Goal: Task Accomplishment & Management: Manage account settings

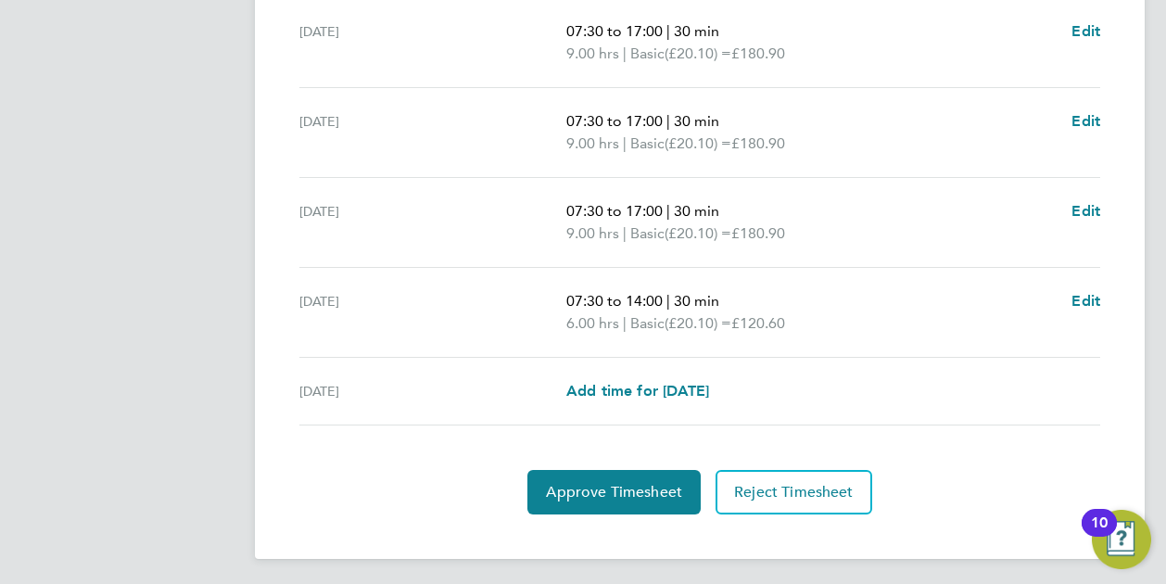
scroll to position [774, 0]
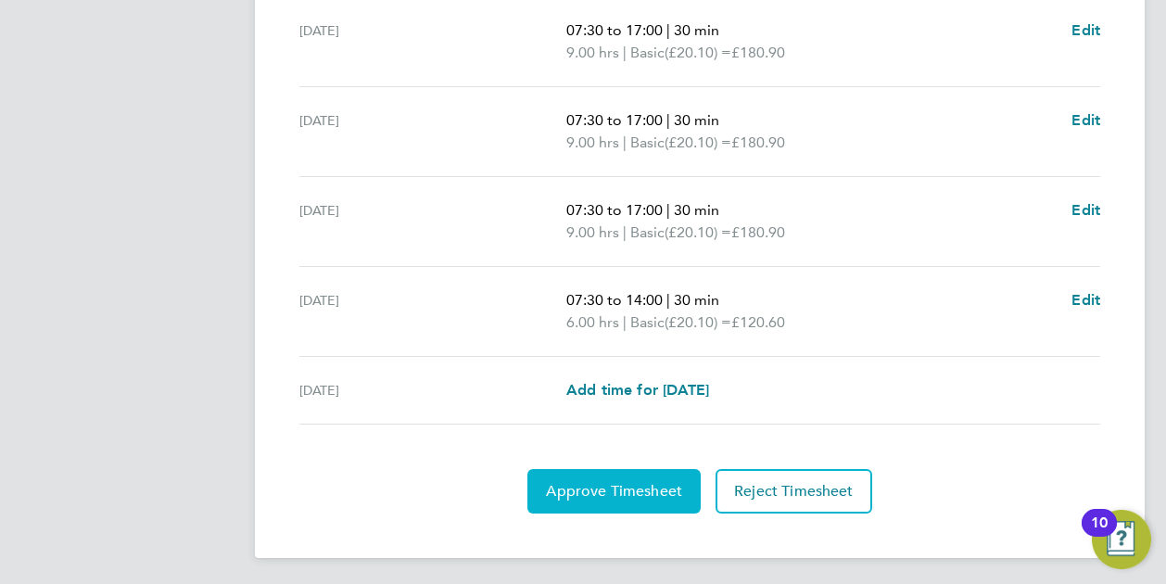
click at [595, 490] on span "Approve Timesheet" at bounding box center [614, 491] width 136 height 19
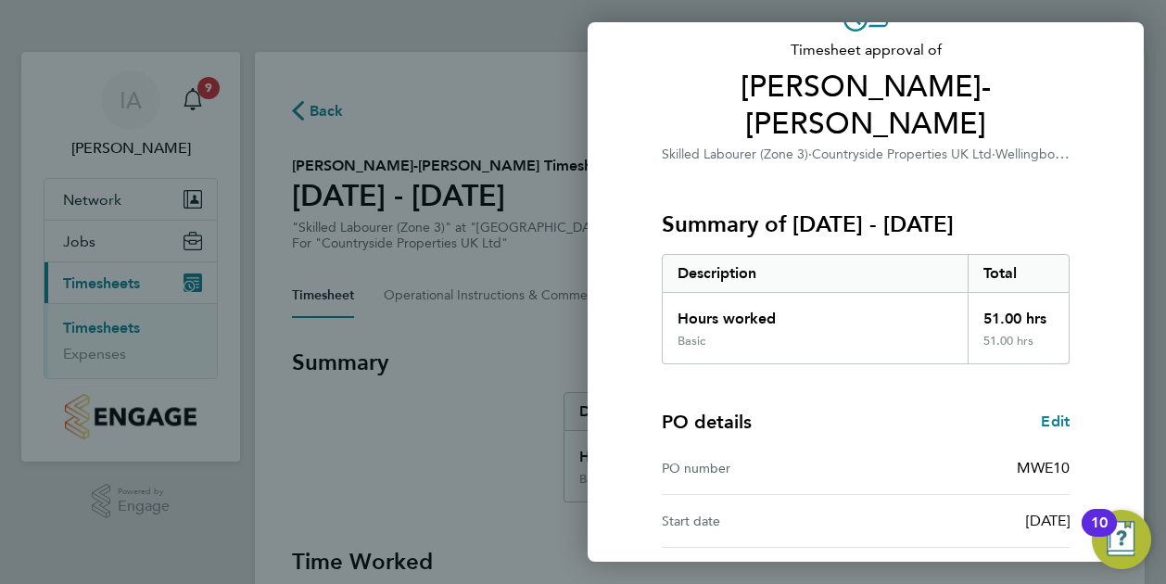
scroll to position [249, 0]
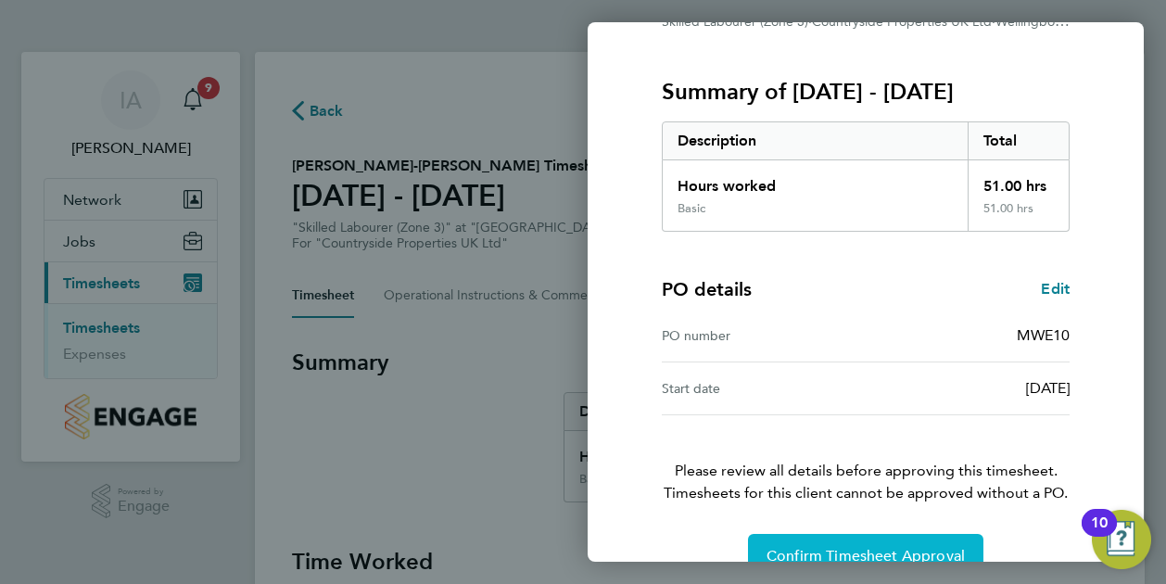
click at [817, 547] on span "Confirm Timesheet Approval" at bounding box center [866, 556] width 198 height 19
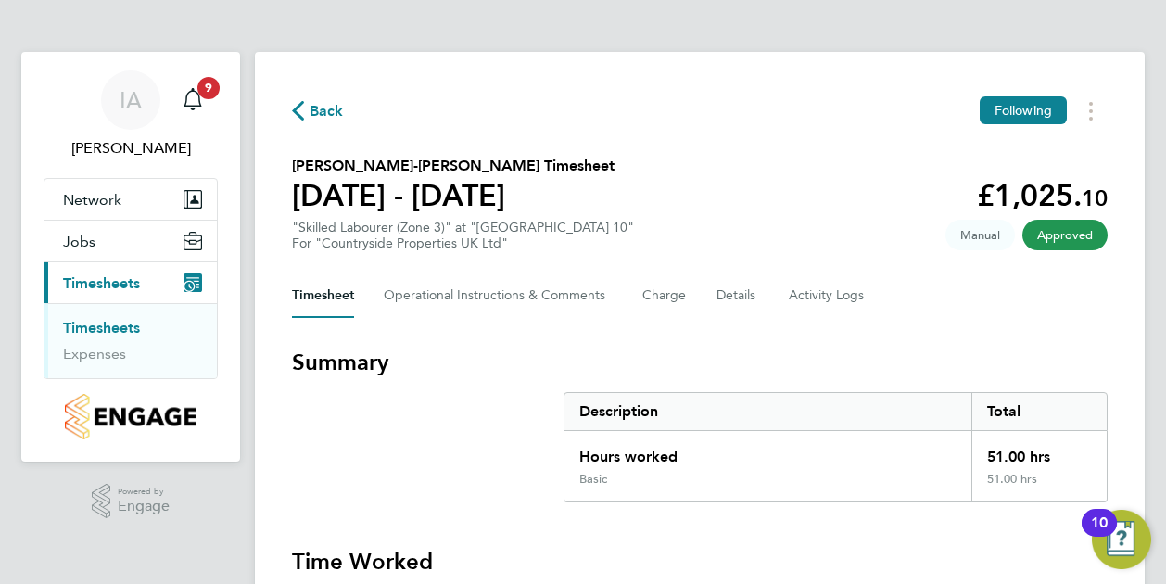
click at [115, 324] on link "Timesheets" at bounding box center [101, 328] width 77 height 18
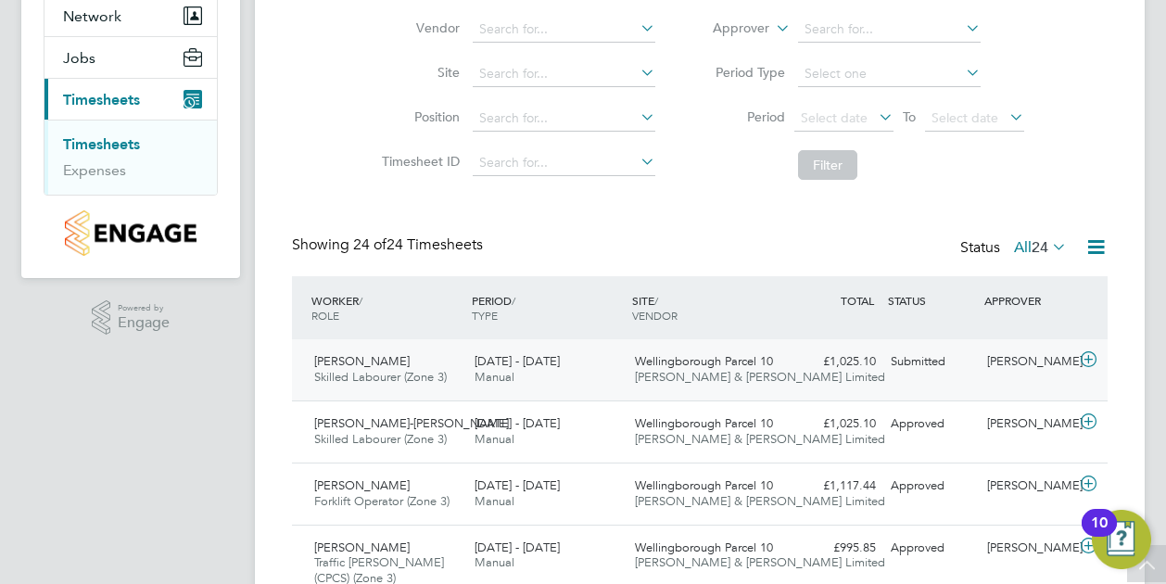
click at [910, 363] on div "Submitted" at bounding box center [932, 362] width 96 height 31
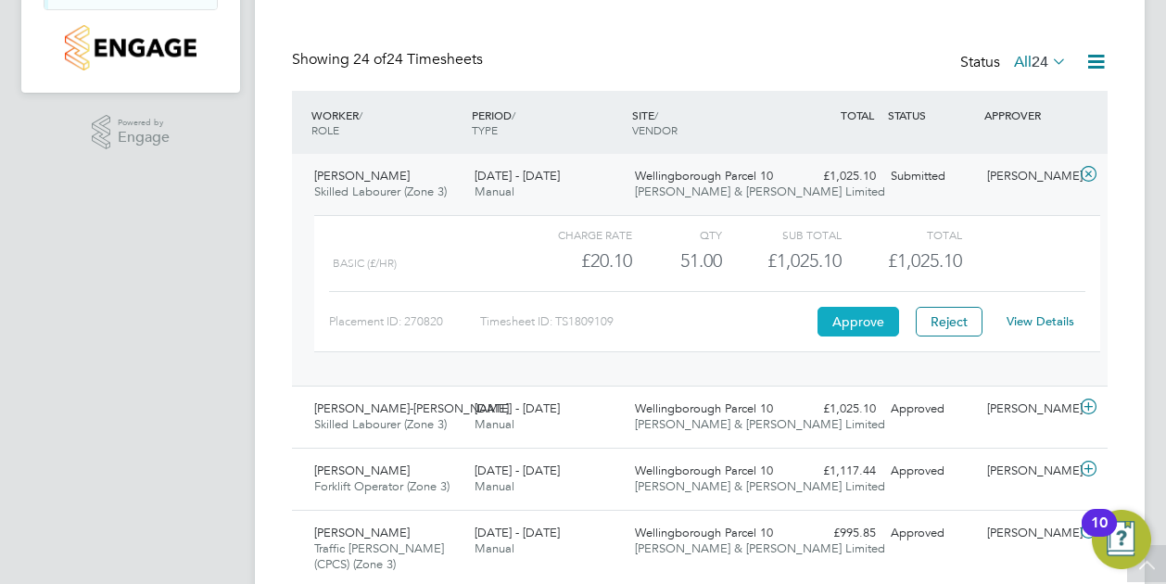
click at [860, 313] on button "Approve" at bounding box center [859, 322] width 82 height 30
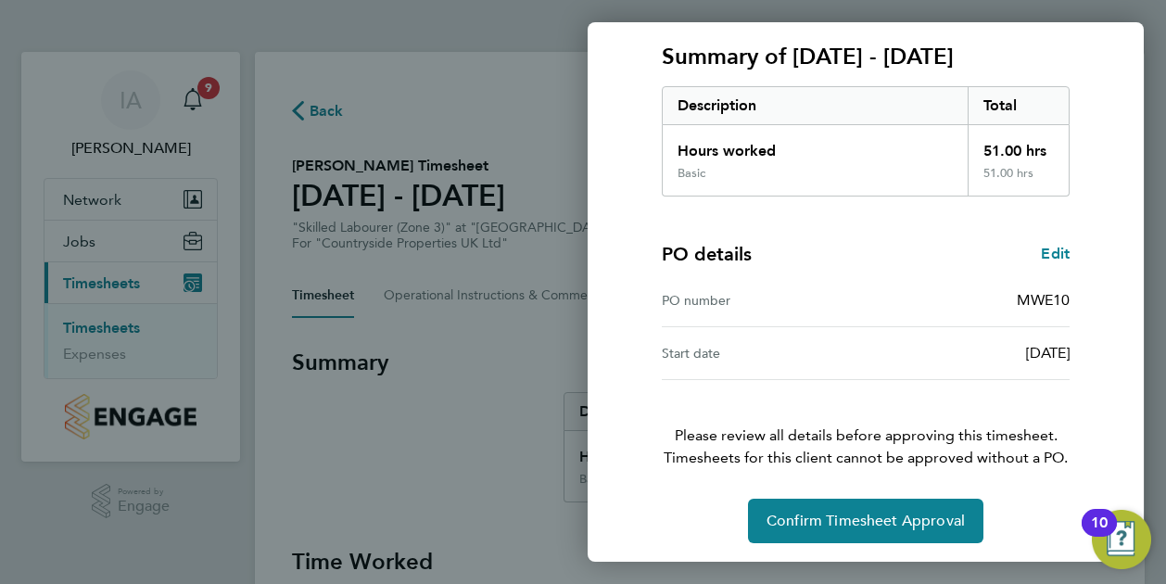
scroll to position [249, 0]
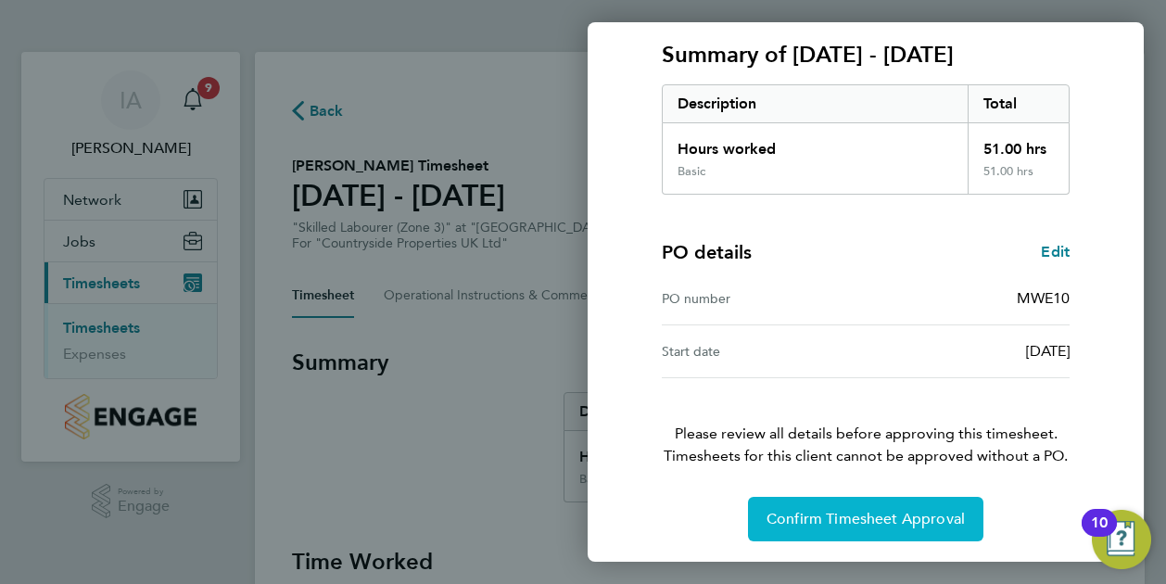
click at [831, 517] on span "Confirm Timesheet Approval" at bounding box center [866, 519] width 198 height 19
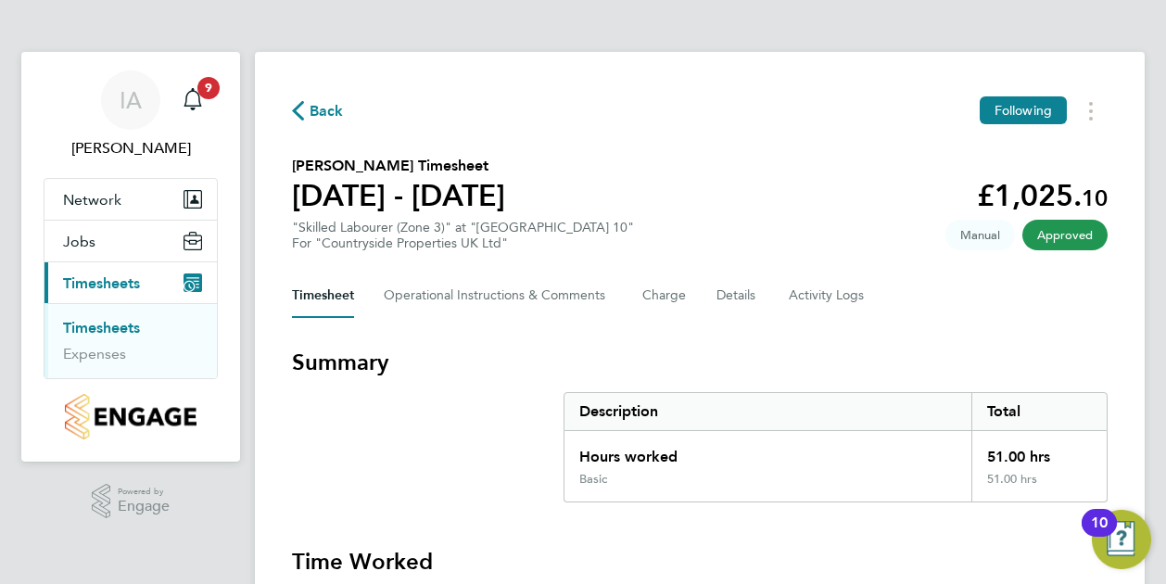
click at [140, 329] on link "Timesheets" at bounding box center [101, 328] width 77 height 18
